Goal: Task Accomplishment & Management: Use online tool/utility

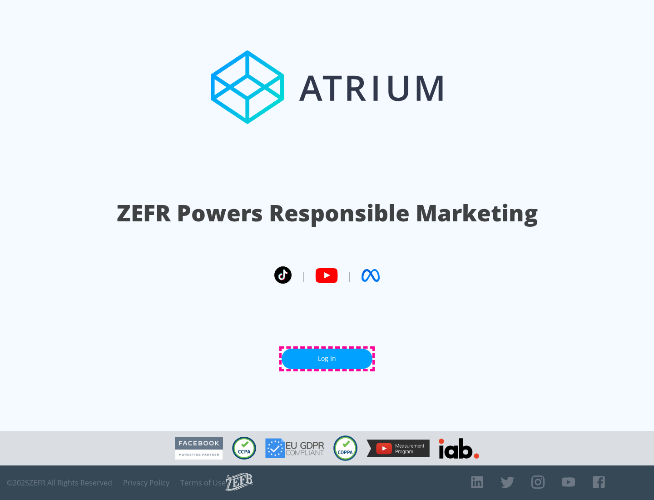
click at [327, 358] on link "Log In" at bounding box center [327, 358] width 91 height 20
